Goal: Task Accomplishment & Management: Manage account settings

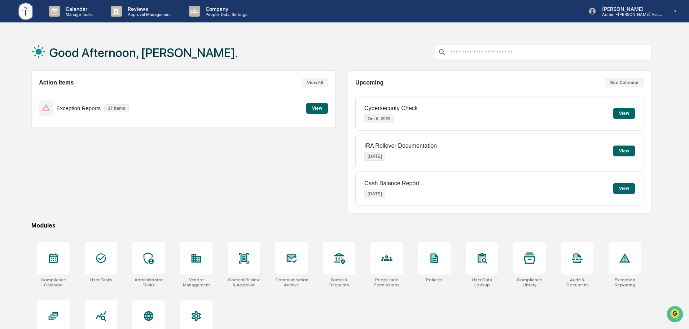
click at [315, 108] on button "View" at bounding box center [317, 108] width 22 height 11
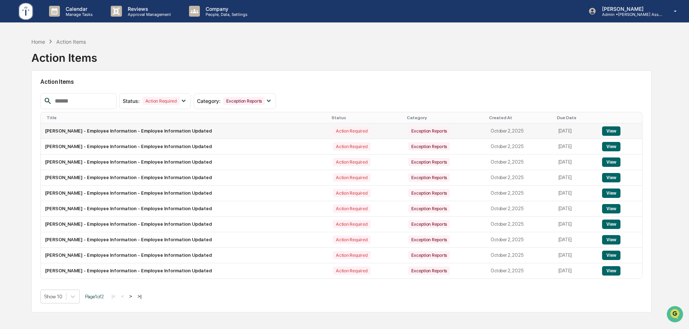
scroll to position [34, 0]
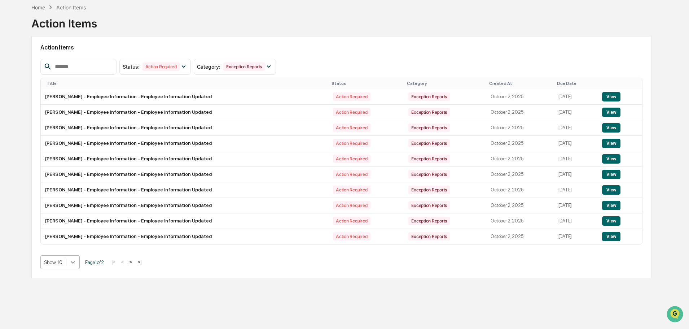
click at [72, 263] on div at bounding box center [72, 261] width 13 height 13
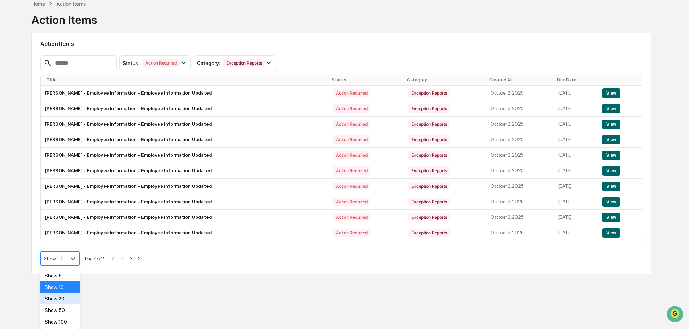
click at [60, 299] on div "Show 20" at bounding box center [59, 299] width 39 height 12
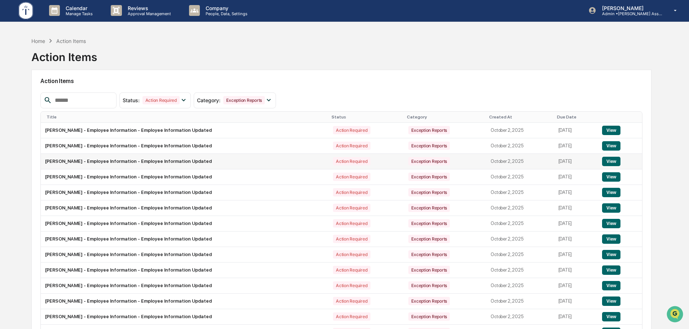
scroll to position [0, 0]
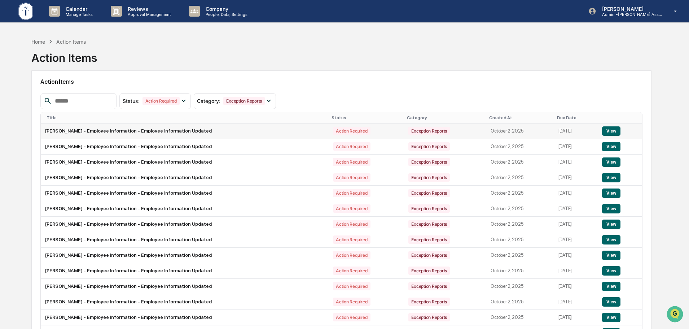
click at [608, 131] on button "View" at bounding box center [611, 130] width 18 height 9
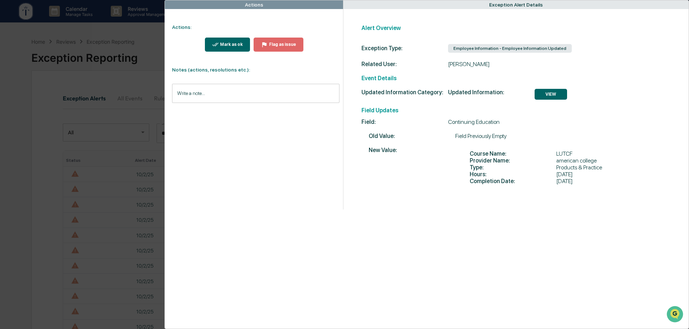
click at [232, 45] on div "Mark as ok" at bounding box center [231, 44] width 24 height 5
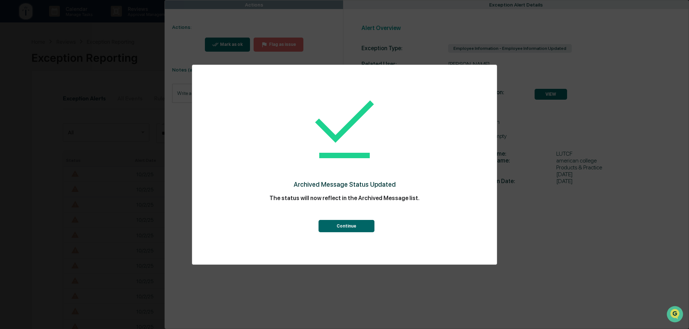
click at [346, 227] on button "Continue" at bounding box center [347, 226] width 56 height 12
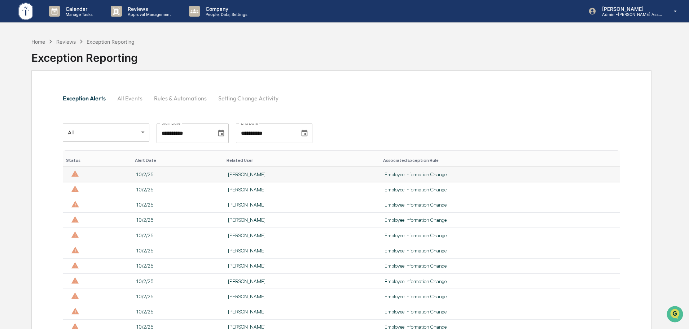
click at [259, 172] on div "[PERSON_NAME]" at bounding box center [302, 174] width 148 height 6
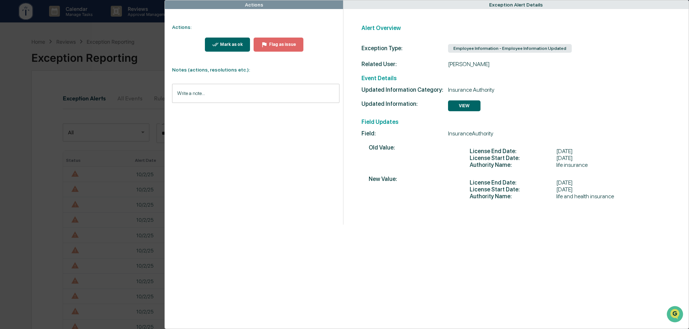
click at [231, 44] on div "Mark as ok" at bounding box center [231, 44] width 24 height 5
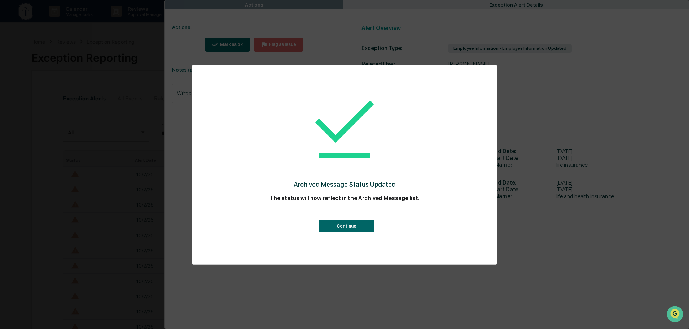
click at [346, 227] on button "Continue" at bounding box center [347, 226] width 56 height 12
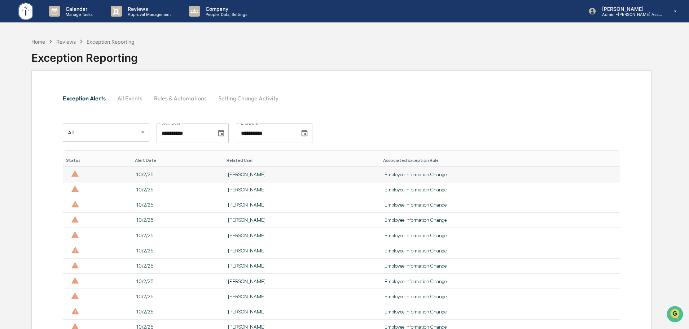
click at [331, 172] on div "[PERSON_NAME]" at bounding box center [302, 174] width 148 height 6
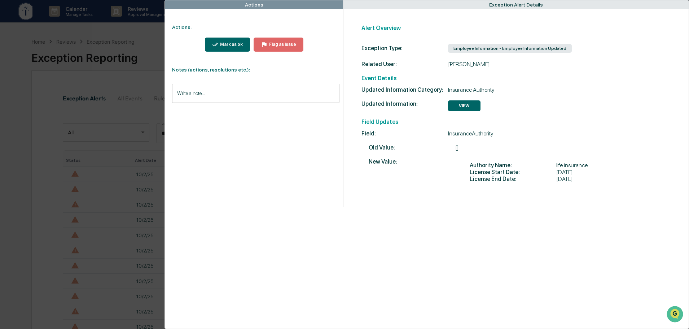
click at [220, 43] on div "Mark as ok" at bounding box center [231, 44] width 24 height 5
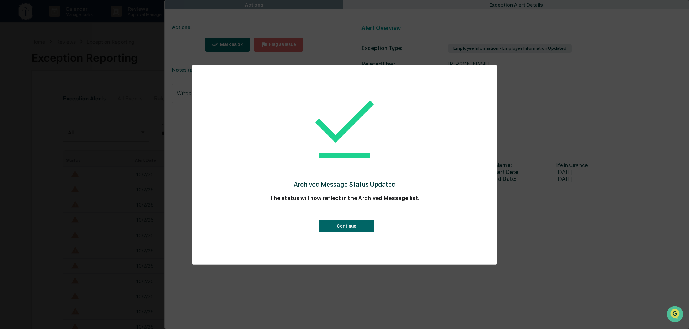
click at [343, 225] on button "Continue" at bounding box center [347, 226] width 56 height 12
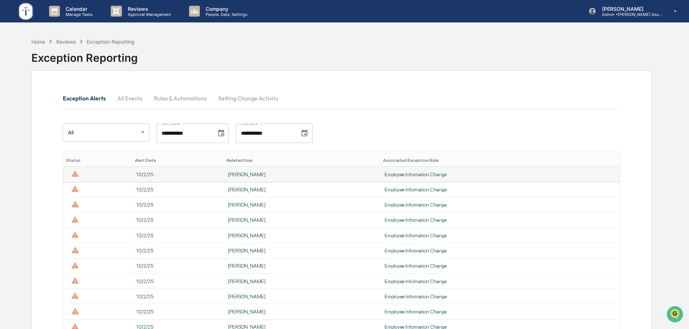
click at [309, 174] on div "[PERSON_NAME]" at bounding box center [302, 174] width 148 height 6
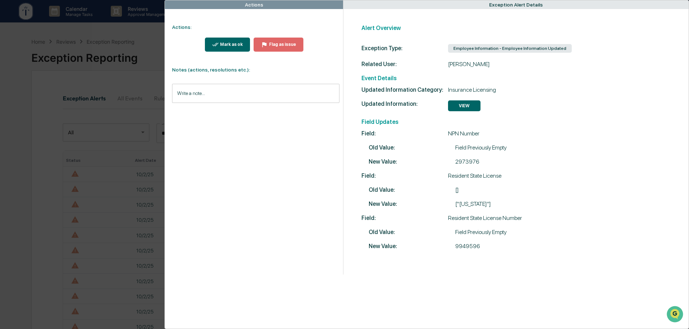
click at [222, 42] on div "Mark as ok" at bounding box center [231, 44] width 24 height 5
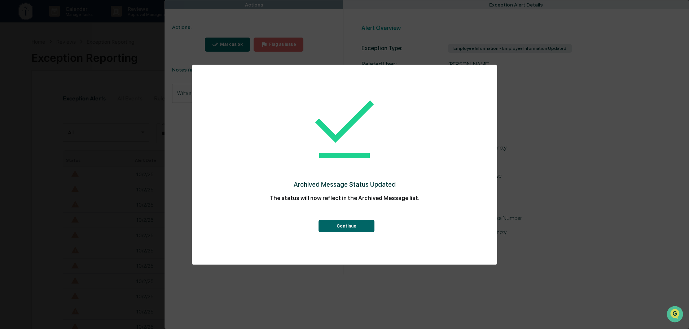
click at [348, 223] on button "Continue" at bounding box center [347, 226] width 56 height 12
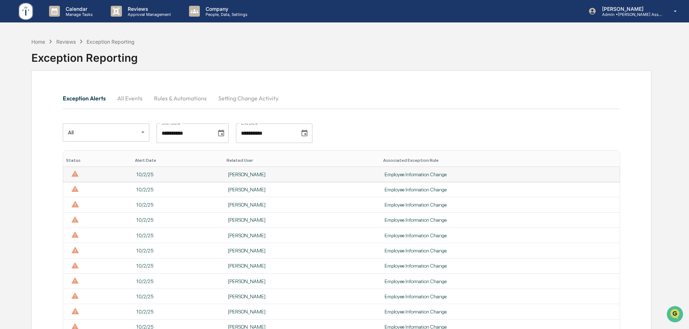
click at [336, 175] on div "[PERSON_NAME]" at bounding box center [302, 174] width 148 height 6
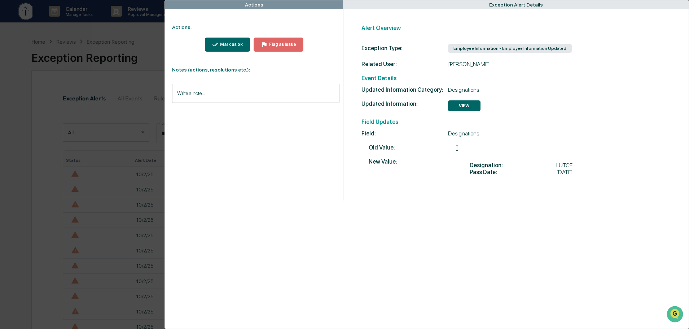
click at [233, 45] on div "Mark as ok" at bounding box center [231, 44] width 24 height 5
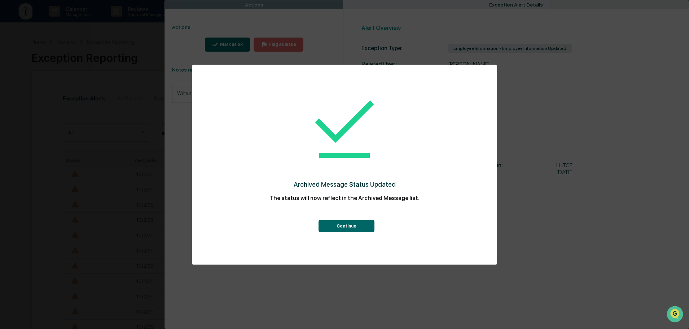
click at [341, 227] on button "Continue" at bounding box center [347, 226] width 56 height 12
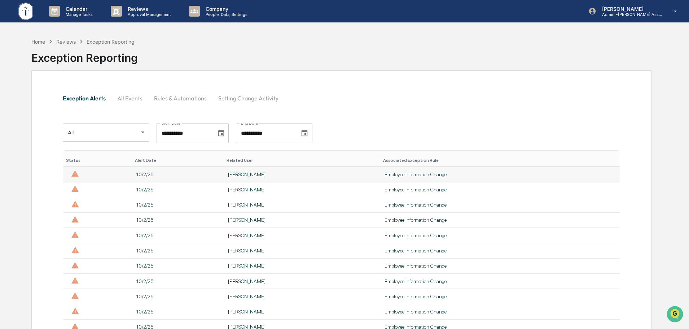
click at [268, 176] on div "[PERSON_NAME]" at bounding box center [302, 174] width 148 height 6
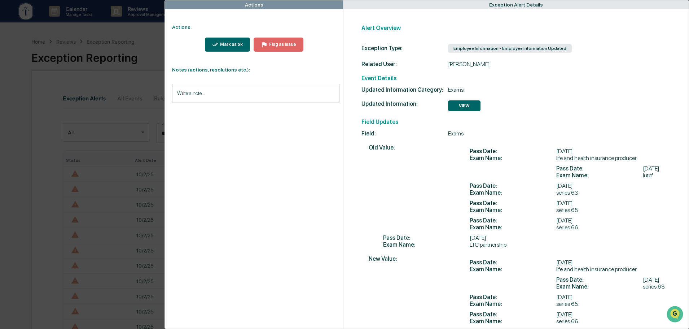
scroll to position [42, 0]
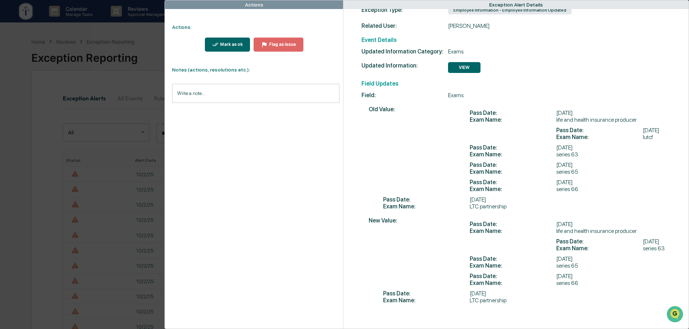
click at [236, 45] on div "Mark as ok" at bounding box center [231, 44] width 24 height 5
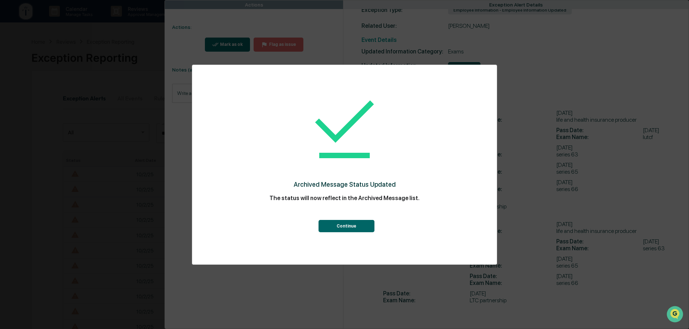
click at [346, 228] on button "Continue" at bounding box center [347, 226] width 56 height 12
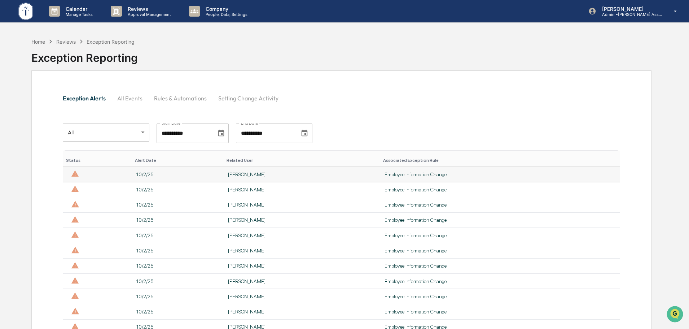
click at [270, 174] on div "[PERSON_NAME]" at bounding box center [302, 174] width 148 height 6
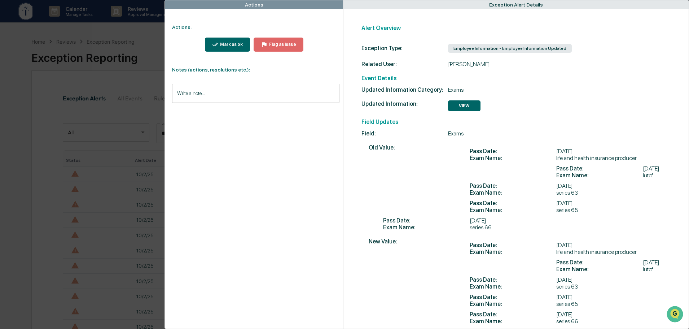
click at [231, 44] on div "Mark as ok" at bounding box center [231, 44] width 24 height 5
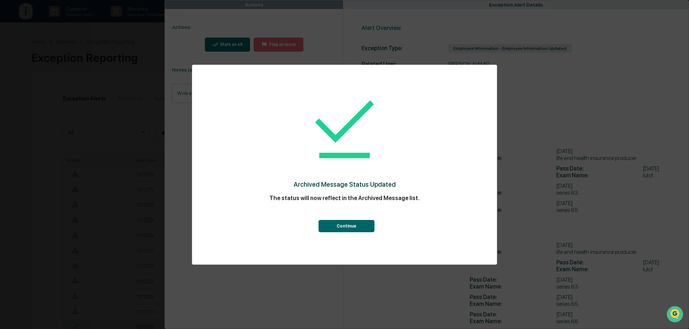
click at [353, 223] on button "Continue" at bounding box center [347, 226] width 56 height 12
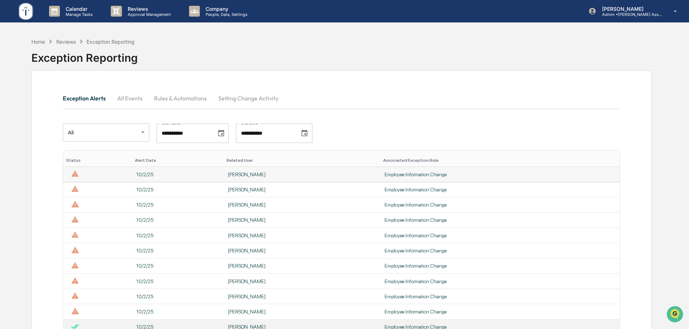
click at [289, 174] on div "[PERSON_NAME]" at bounding box center [302, 174] width 148 height 6
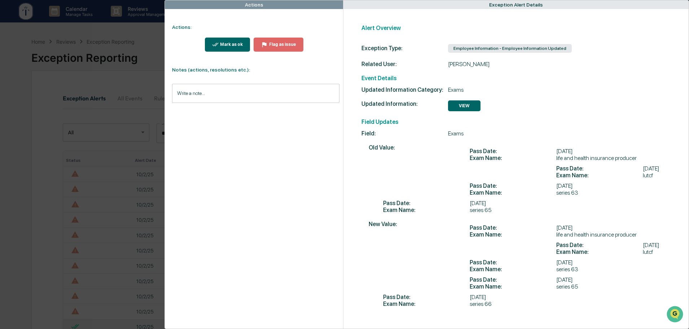
click at [228, 46] on div "Mark as ok" at bounding box center [231, 44] width 24 height 5
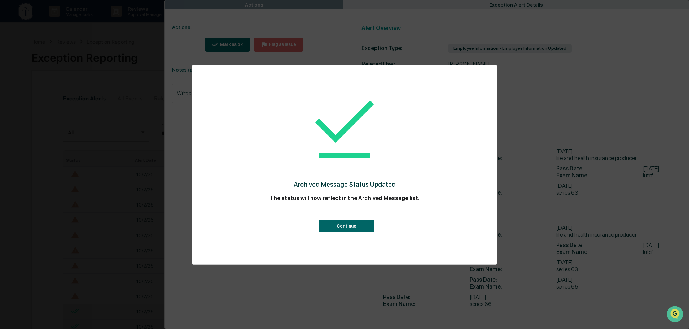
click at [339, 225] on button "Continue" at bounding box center [347, 226] width 56 height 12
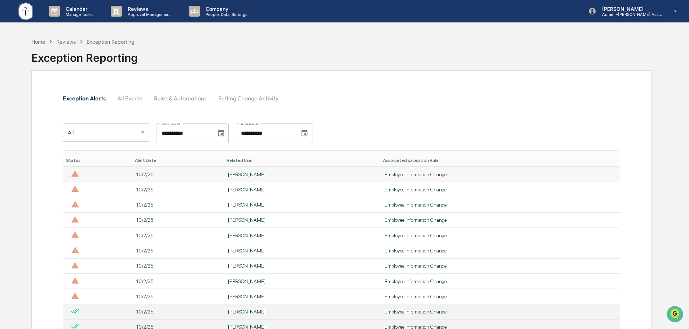
click at [271, 176] on div "[PERSON_NAME]" at bounding box center [302, 174] width 148 height 6
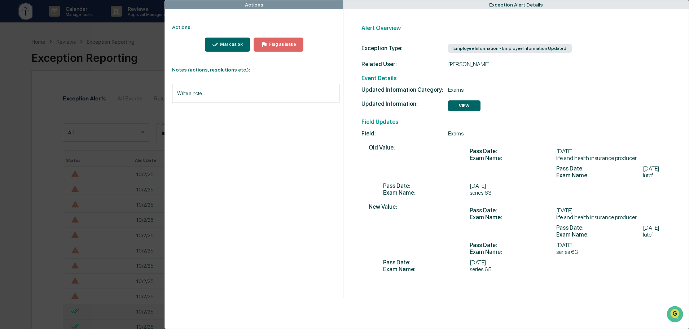
click at [236, 46] on div "Mark as ok" at bounding box center [231, 44] width 24 height 5
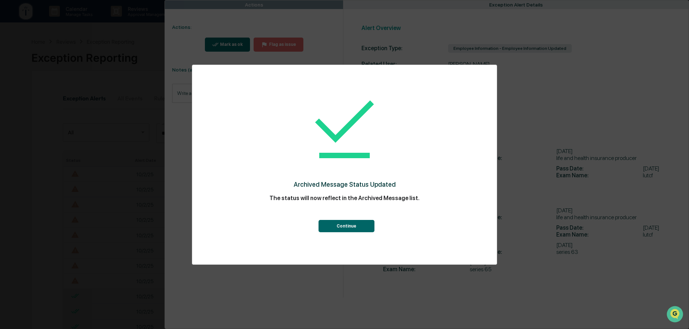
click at [345, 226] on button "Continue" at bounding box center [347, 226] width 56 height 12
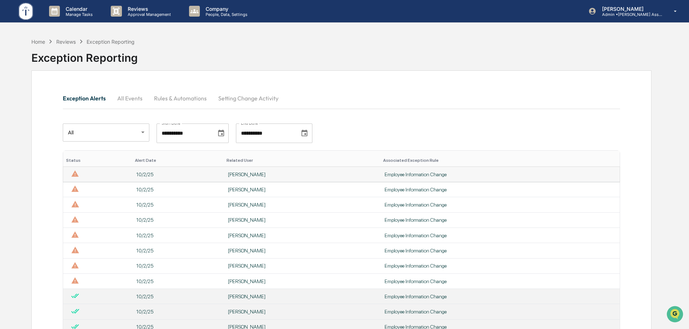
click at [255, 173] on div "[PERSON_NAME]" at bounding box center [302, 174] width 148 height 6
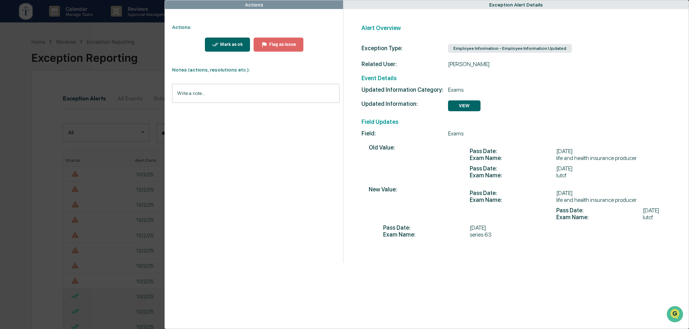
click at [228, 42] on div "Mark as ok" at bounding box center [231, 44] width 24 height 5
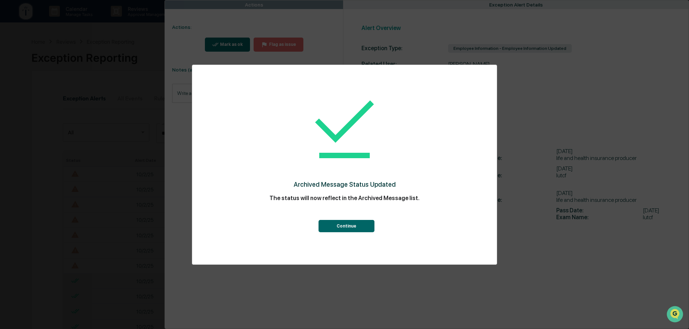
click at [347, 223] on button "Continue" at bounding box center [347, 226] width 56 height 12
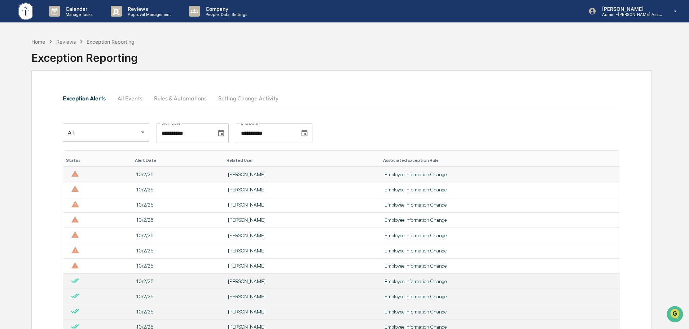
click at [248, 178] on td "[PERSON_NAME]" at bounding box center [302, 174] width 157 height 15
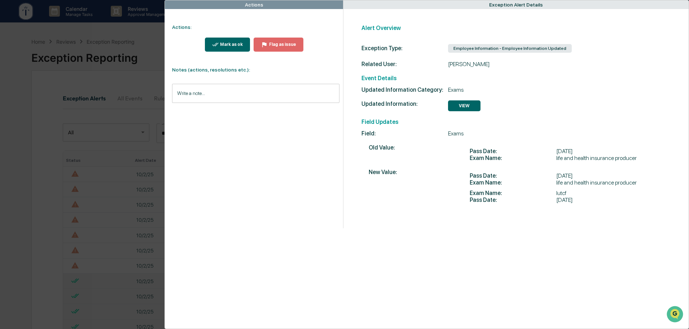
click at [232, 44] on div "Mark as ok" at bounding box center [231, 44] width 24 height 5
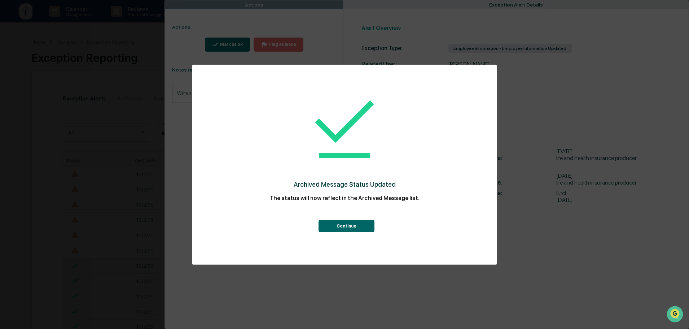
click at [344, 226] on button "Continue" at bounding box center [347, 226] width 56 height 12
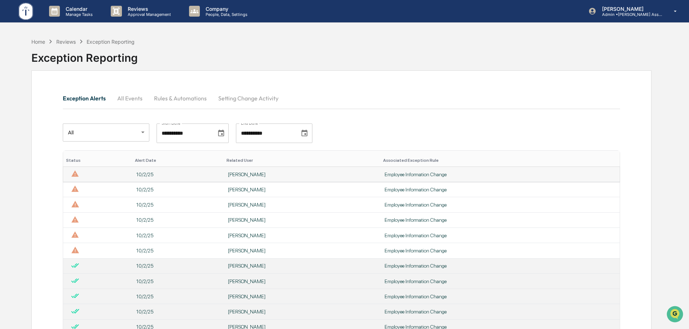
click at [270, 176] on div "[PERSON_NAME]" at bounding box center [302, 174] width 148 height 6
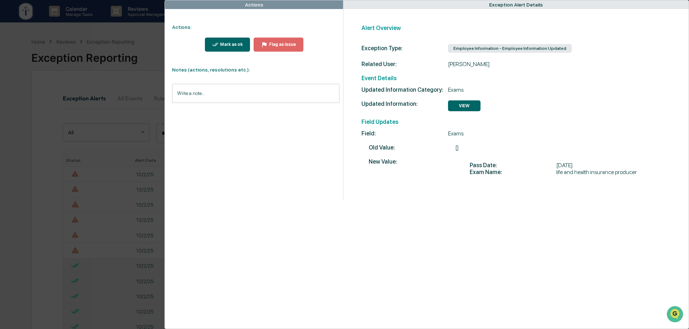
click at [231, 44] on div "Mark as ok" at bounding box center [231, 44] width 24 height 5
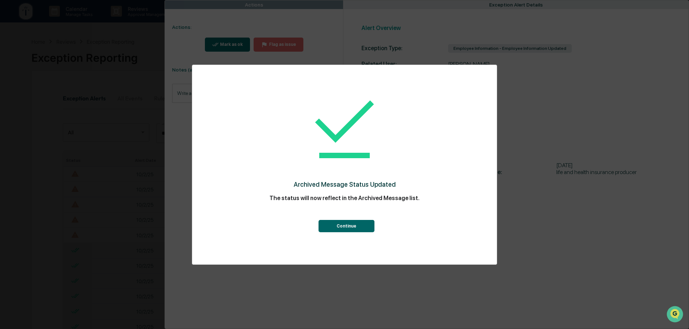
click at [349, 227] on button "Continue" at bounding box center [347, 226] width 56 height 12
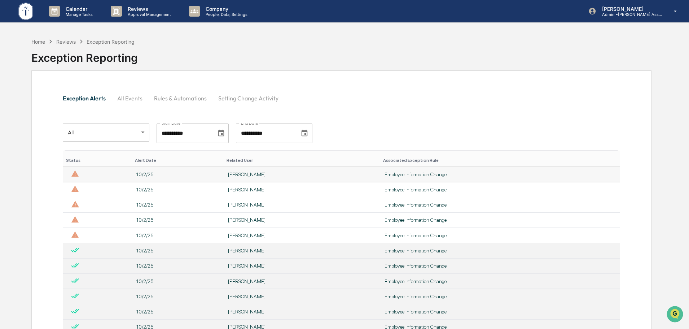
click at [270, 174] on div "[PERSON_NAME]" at bounding box center [302, 174] width 148 height 6
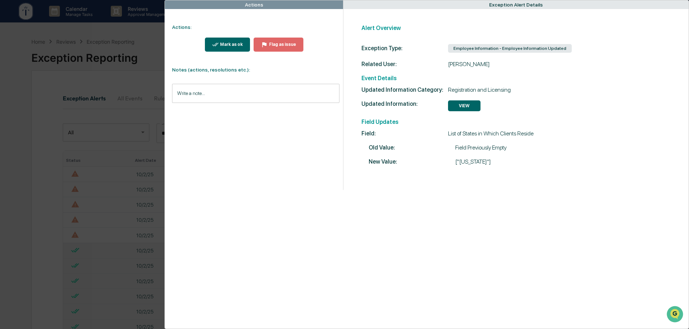
click at [236, 45] on div "Mark as ok" at bounding box center [231, 44] width 24 height 5
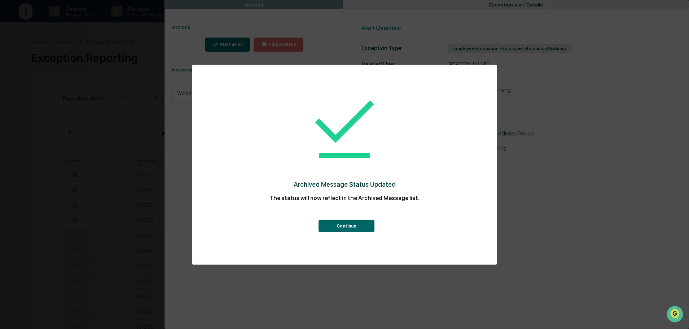
click at [351, 224] on button "Continue" at bounding box center [347, 226] width 56 height 12
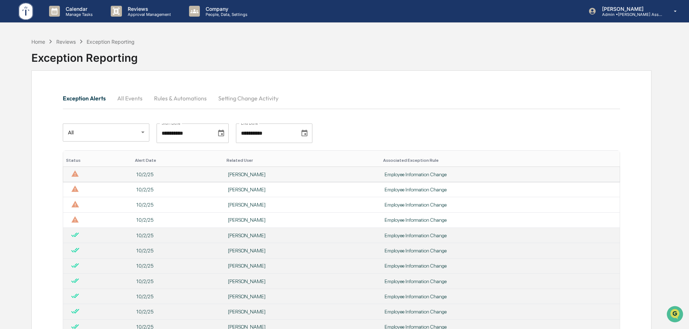
click at [254, 175] on div "[PERSON_NAME]" at bounding box center [302, 174] width 148 height 6
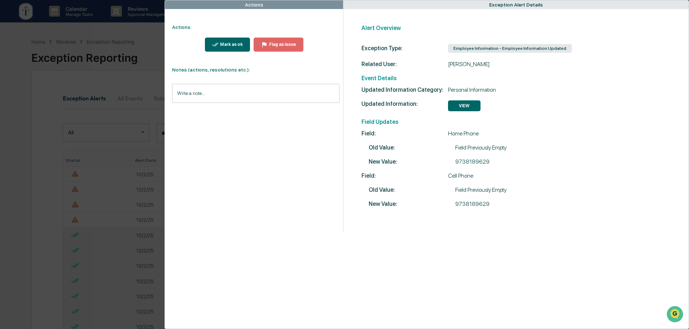
click at [231, 43] on div "Mark as ok" at bounding box center [231, 44] width 24 height 5
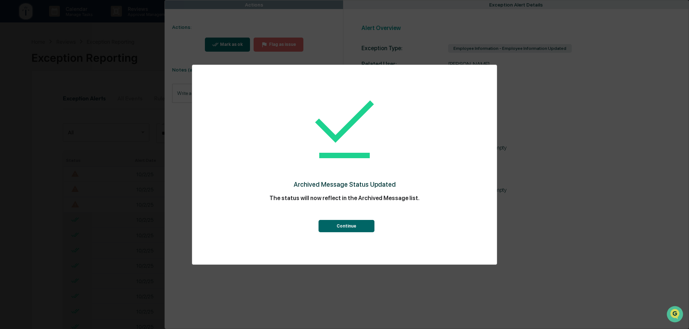
click at [354, 226] on button "Continue" at bounding box center [347, 226] width 56 height 12
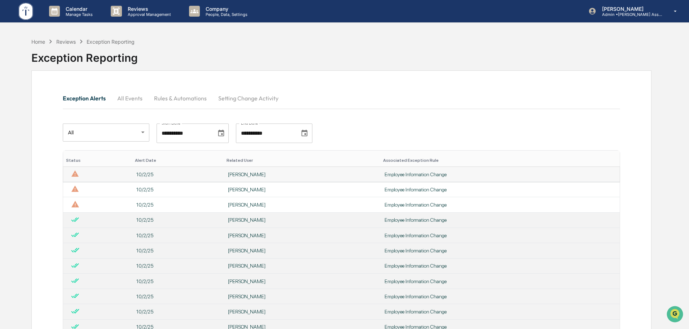
click at [246, 175] on div "[PERSON_NAME]" at bounding box center [302, 174] width 148 height 6
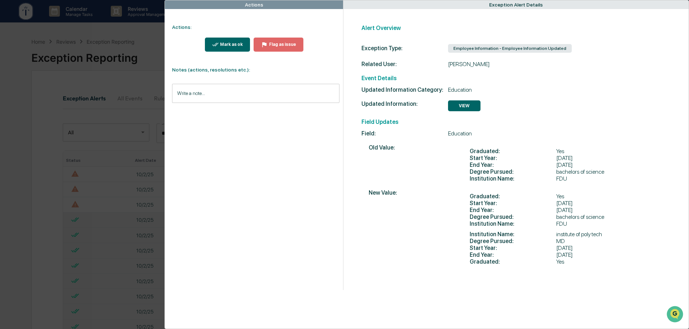
click at [141, 35] on div "Actions Actions: Mark as ok Flag as issue Notes (actions, resolutions etc.): Wr…" at bounding box center [344, 164] width 689 height 329
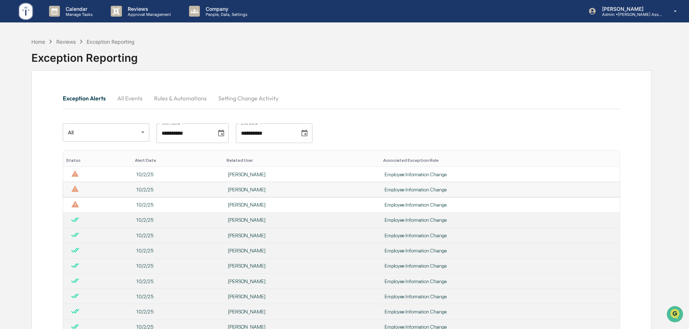
click at [235, 188] on div "[PERSON_NAME]" at bounding box center [302, 190] width 148 height 6
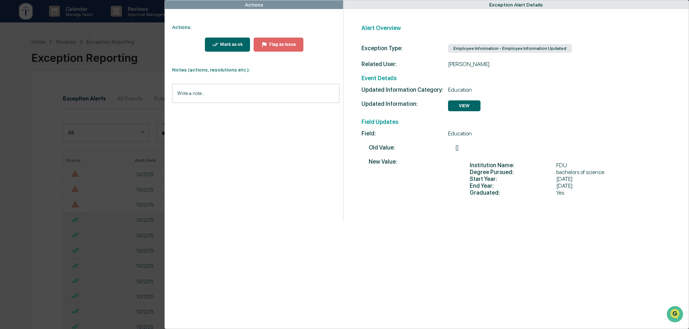
click at [135, 29] on div "Actions Actions: Mark as ok Flag as issue Notes (actions, resolutions etc.): Wr…" at bounding box center [344, 164] width 689 height 329
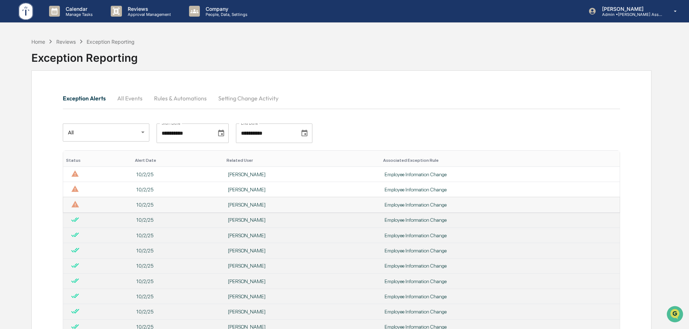
click at [250, 203] on div "[PERSON_NAME]" at bounding box center [302, 205] width 148 height 6
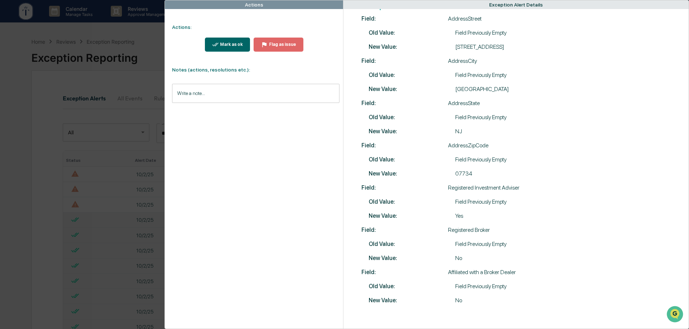
click at [221, 44] on div "Mark as ok" at bounding box center [231, 44] width 24 height 5
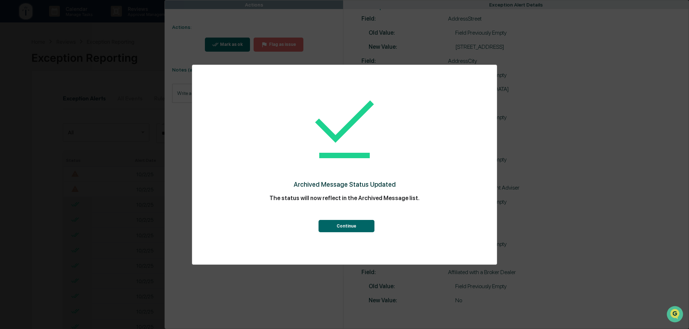
click at [343, 228] on button "Continue" at bounding box center [347, 226] width 56 height 12
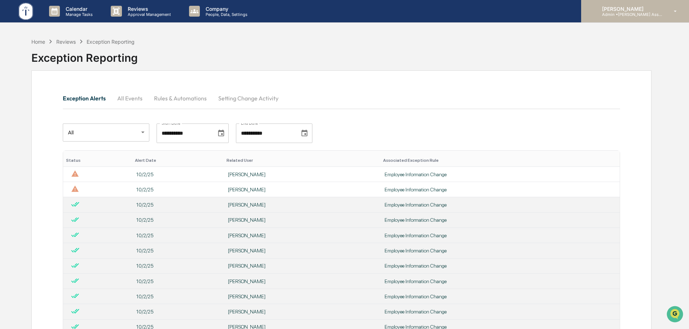
click at [629, 14] on p "Admin • [PERSON_NAME] Asset Management LLC" at bounding box center [630, 14] width 67 height 5
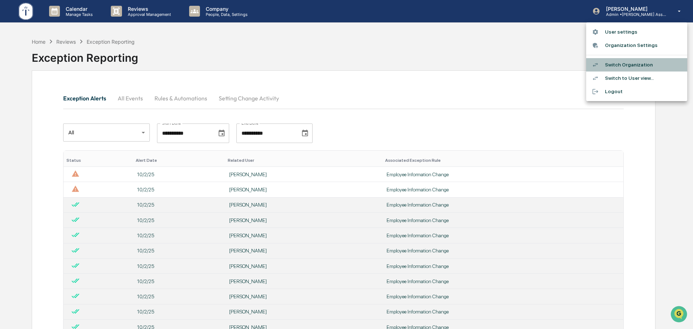
click at [621, 65] on li "Switch Organization" at bounding box center [636, 64] width 101 height 13
